Goal: Find specific page/section: Find specific page/section

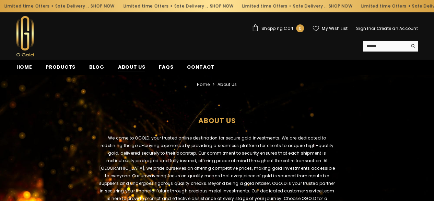
click at [123, 66] on span "About us" at bounding box center [131, 67] width 27 height 7
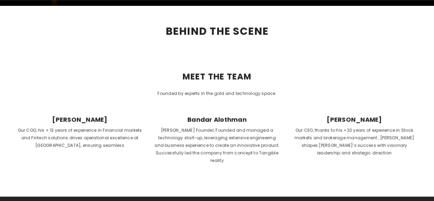
scroll to position [206, 0]
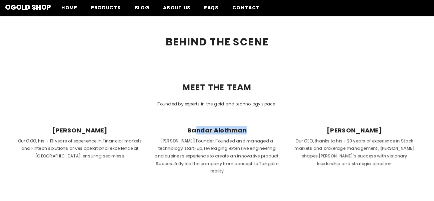
drag, startPoint x: 250, startPoint y: 129, endPoint x: 194, endPoint y: 129, distance: 55.3
click at [194, 129] on span "Bandar Alothman" at bounding box center [217, 130] width 126 height 8
copy span "ndar Alothman"
click at [187, 128] on span "Bandar Alothman" at bounding box center [217, 130] width 126 height 8
drag, startPoint x: 184, startPoint y: 128, endPoint x: 245, endPoint y: 129, distance: 61.1
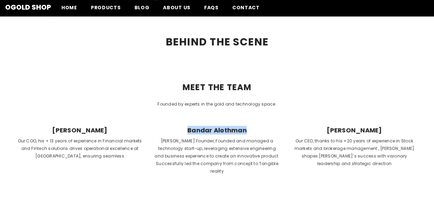
click at [245, 129] on span "Bandar Alothman" at bounding box center [217, 130] width 126 height 8
copy span "Bandar Alothman"
